Goal: Task Accomplishment & Management: Use online tool/utility

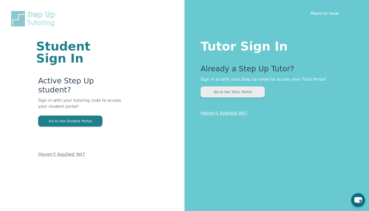
click at [237, 93] on button "Go to the Tutor Portal" at bounding box center [232, 91] width 64 height 11
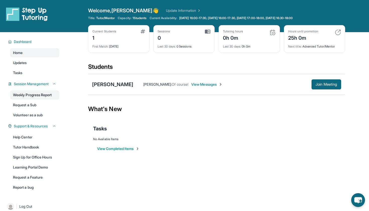
click at [46, 94] on link "Weekly Progress Report" at bounding box center [34, 94] width 49 height 9
click at [25, 75] on link "Tasks" at bounding box center [34, 72] width 49 height 9
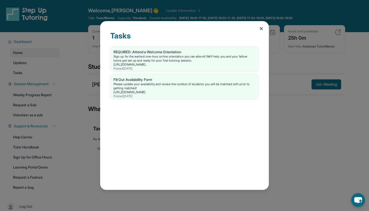
click at [259, 29] on icon at bounding box center [261, 28] width 5 height 5
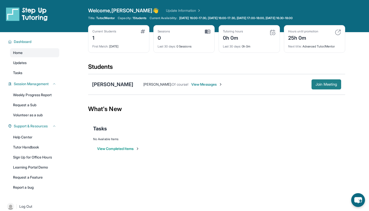
click at [325, 84] on span "Join Meeting" at bounding box center [326, 84] width 22 height 3
drag, startPoint x: 235, startPoint y: 76, endPoint x: 316, endPoint y: 84, distance: 81.6
click at [316, 84] on span "Join Meeting" at bounding box center [326, 84] width 22 height 3
drag, startPoint x: 316, startPoint y: 84, endPoint x: 321, endPoint y: 85, distance: 4.8
click at [321, 85] on span "Join Meeting" at bounding box center [326, 84] width 22 height 3
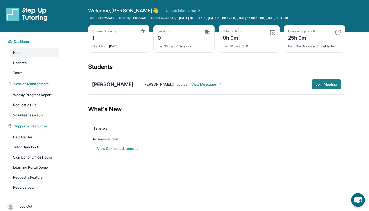
drag, startPoint x: 321, startPoint y: 85, endPoint x: 326, endPoint y: 86, distance: 5.4
click at [326, 86] on span "Join Meeting" at bounding box center [326, 84] width 22 height 3
click at [315, 83] on span "Join Meeting" at bounding box center [326, 84] width 22 height 3
click at [267, 127] on div "Tasks" at bounding box center [216, 128] width 247 height 7
click at [316, 84] on span "Join Meeting" at bounding box center [326, 84] width 22 height 3
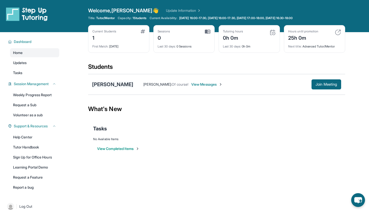
click at [106, 85] on div "[PERSON_NAME]" at bounding box center [112, 84] width 41 height 7
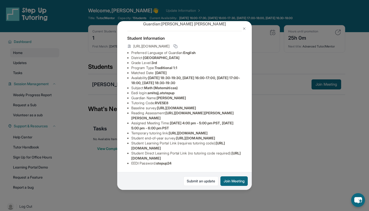
scroll to position [67, 0]
click at [287, 120] on div "[PERSON_NAME] Guardian: [PERSON_NAME] Student Information [URL][DOMAIN_NAME] Pr…" at bounding box center [184, 105] width 369 height 211
